Goal: Task Accomplishment & Management: Use online tool/utility

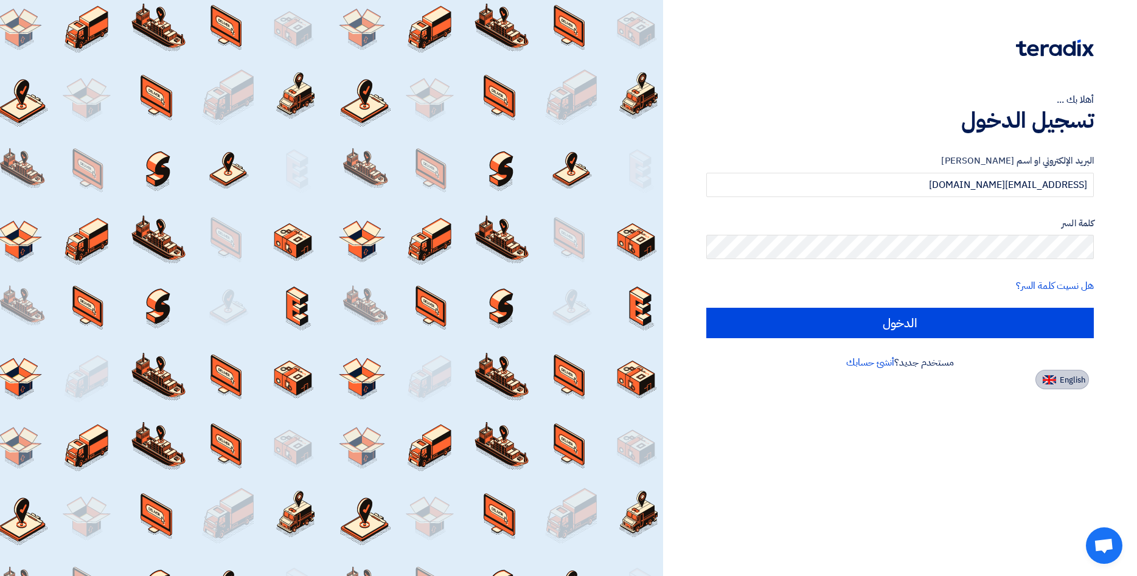
click at [1074, 384] on span "English" at bounding box center [1073, 380] width 26 height 9
type input "Sign in"
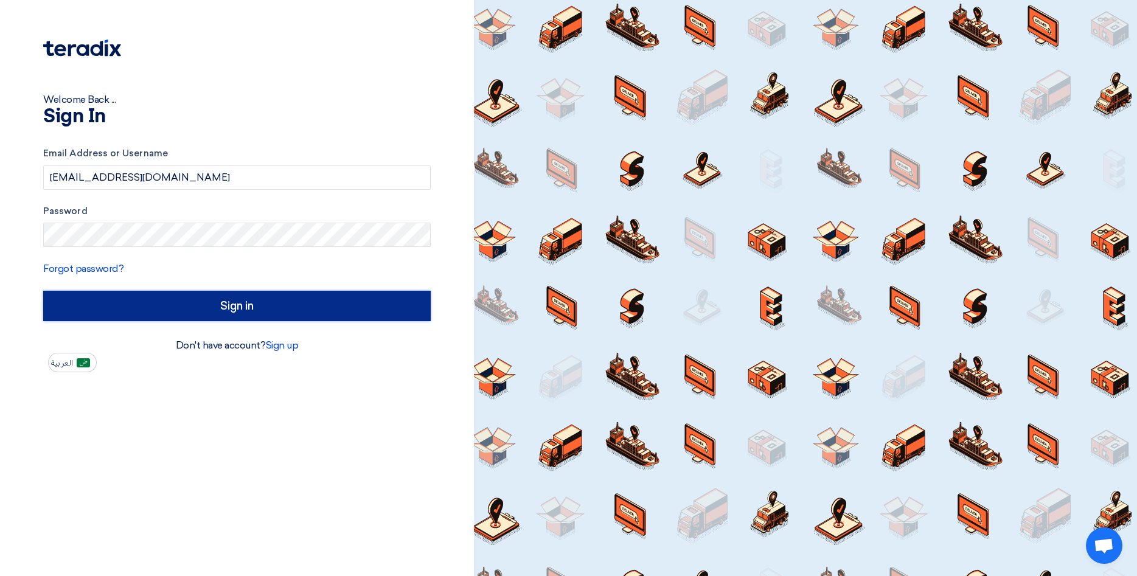
click at [202, 315] on input "Sign in" at bounding box center [237, 306] width 388 height 30
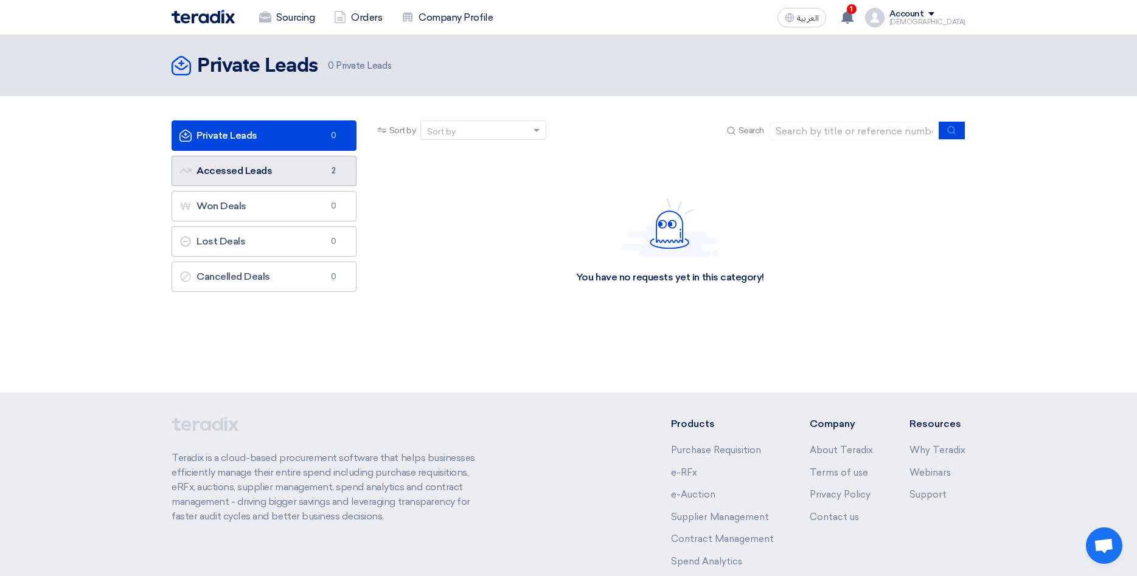
click at [276, 181] on link "Accessed Leads Accessed Leads 2" at bounding box center [264, 171] width 185 height 30
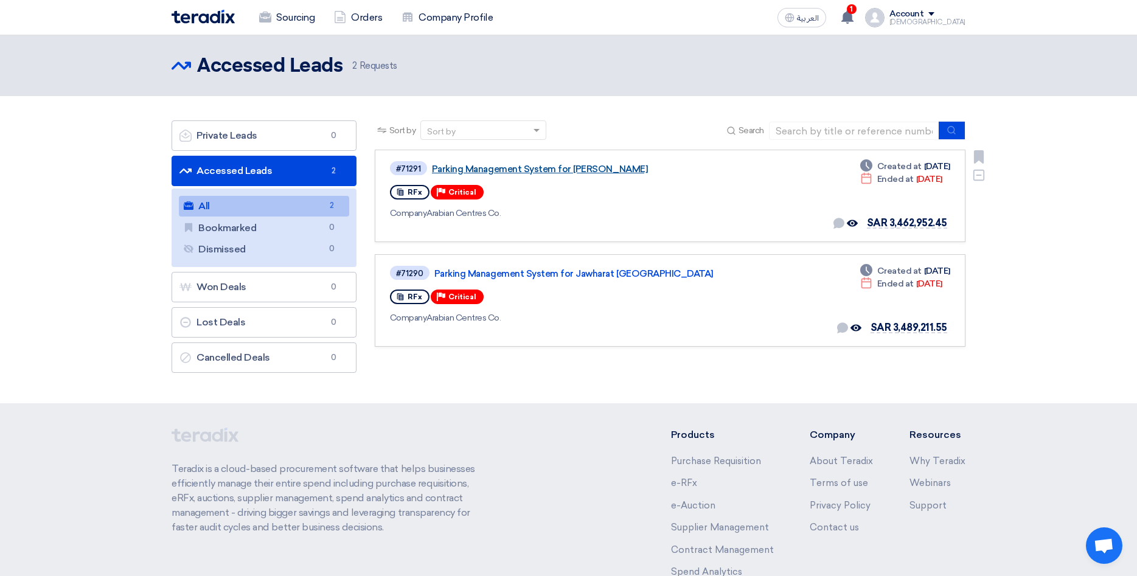
click at [610, 169] on link "Parking Management System for [PERSON_NAME]" at bounding box center [584, 169] width 304 height 11
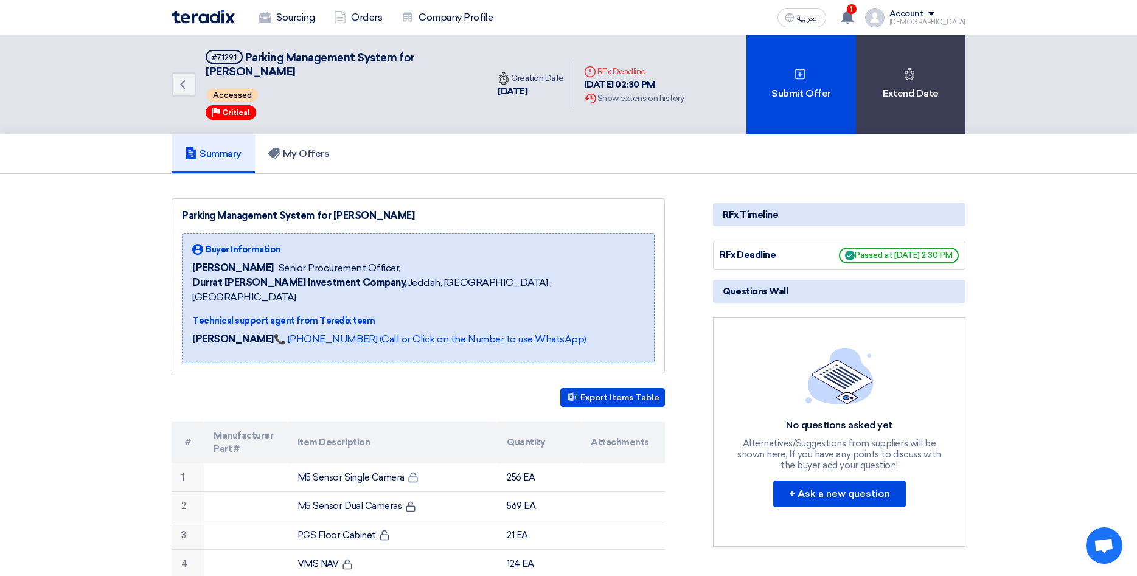
scroll to position [124, 0]
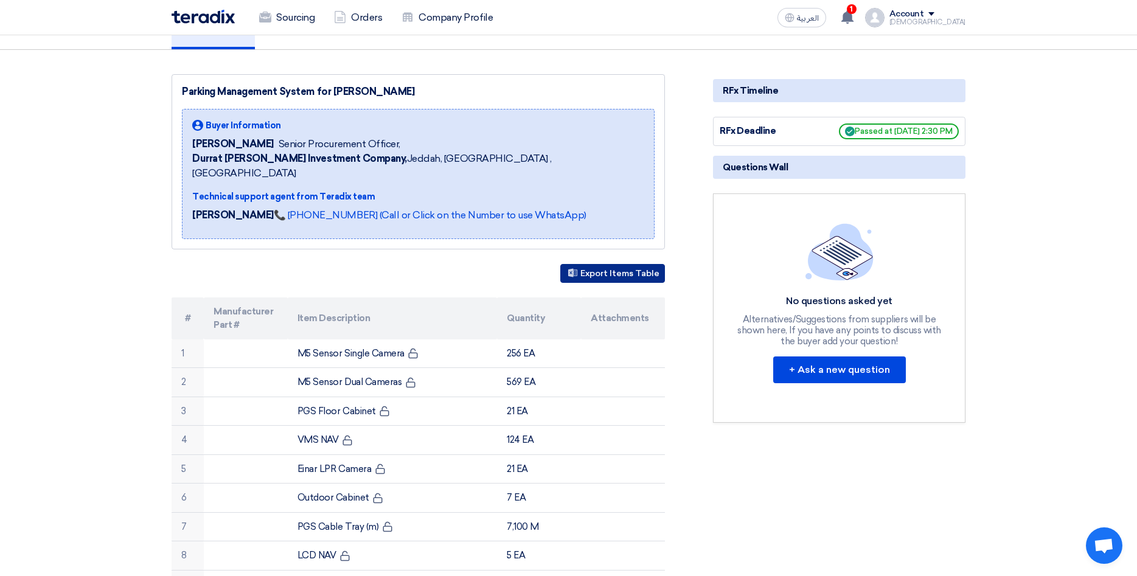
click at [616, 264] on button "Export Items Table" at bounding box center [613, 273] width 105 height 19
